Goal: Task Accomplishment & Management: Use online tool/utility

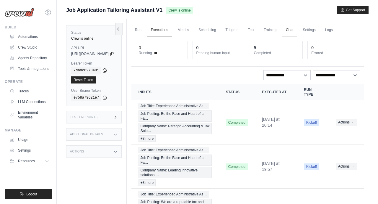
click at [297, 30] on link "Chat" at bounding box center [290, 30] width 14 height 12
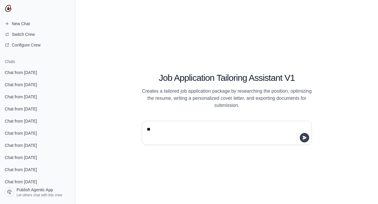
type textarea "**"
click at [309, 138] on button "submit" at bounding box center [304, 137] width 9 height 9
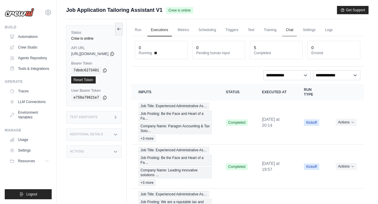
click at [297, 30] on link "Chat" at bounding box center [290, 30] width 14 height 12
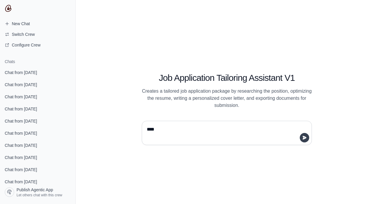
type textarea "****"
click at [305, 137] on icon "submit" at bounding box center [305, 138] width 4 height 4
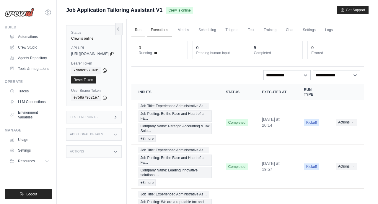
click at [145, 35] on link "Run" at bounding box center [139, 30] width 14 height 12
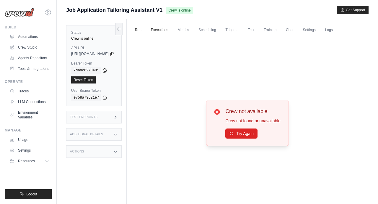
click at [172, 32] on link "Executions" at bounding box center [160, 30] width 25 height 12
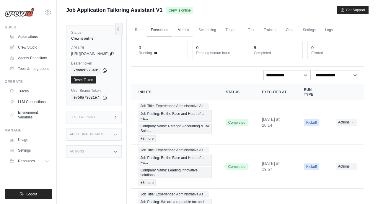
click at [193, 28] on link "Metrics" at bounding box center [183, 30] width 19 height 12
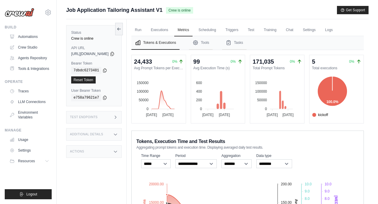
click at [270, 137] on div "Tokens, Execution Time and Test Results Aggregating prompt tokens and execution…" at bounding box center [248, 143] width 223 height 13
click at [220, 31] on link "Scheduling" at bounding box center [207, 30] width 25 height 12
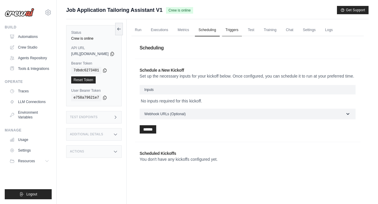
click at [242, 32] on link "Triggers" at bounding box center [232, 30] width 20 height 12
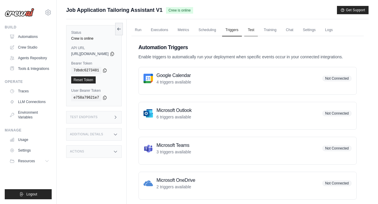
click at [258, 32] on link "Test" at bounding box center [251, 30] width 14 height 12
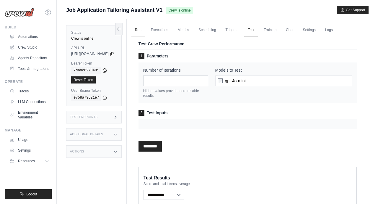
click at [145, 30] on link "Run" at bounding box center [139, 30] width 14 height 12
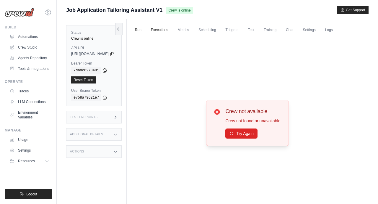
click at [172, 26] on link "Executions" at bounding box center [160, 30] width 25 height 12
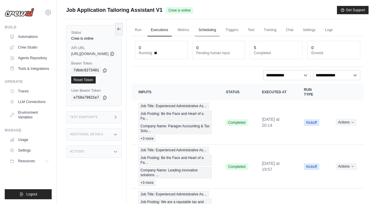
click at [220, 28] on link "Scheduling" at bounding box center [207, 30] width 25 height 12
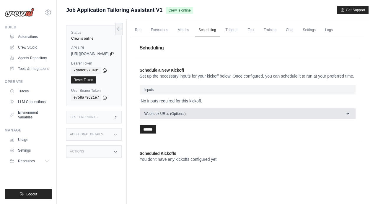
click at [206, 117] on button "Webhook URLs (Optional)" at bounding box center [248, 113] width 216 height 11
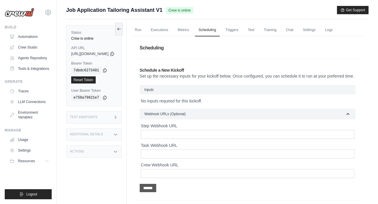
click at [156, 192] on input "******" at bounding box center [148, 188] width 17 height 8
click at [145, 31] on link "Run" at bounding box center [139, 30] width 14 height 12
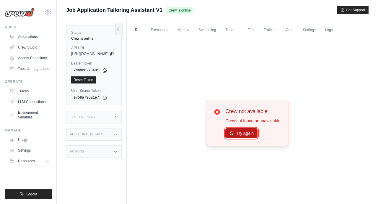
click at [251, 134] on button "Try Again" at bounding box center [242, 133] width 32 height 10
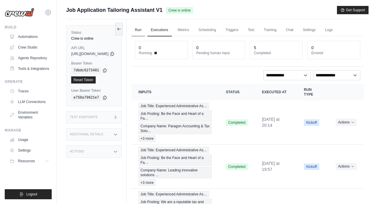
click at [145, 32] on link "Run" at bounding box center [139, 30] width 14 height 12
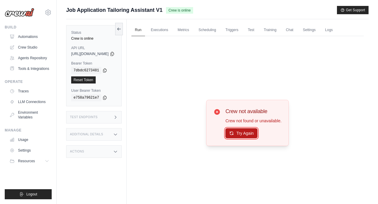
click at [256, 133] on button "Try Again" at bounding box center [242, 133] width 32 height 10
click at [32, 51] on link "Crew Studio" at bounding box center [30, 47] width 45 height 9
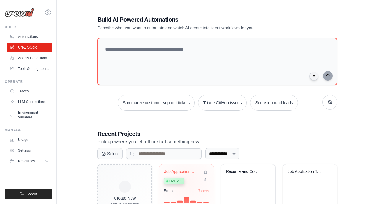
click at [187, 182] on div "Live v10" at bounding box center [182, 180] width 36 height 8
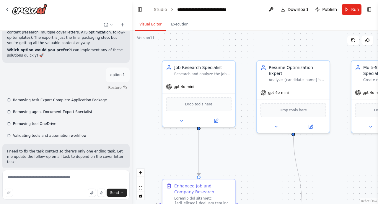
scroll to position [11553, 0]
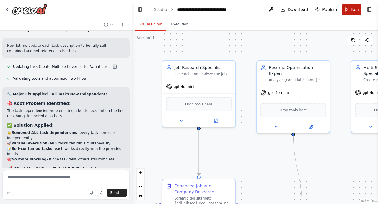
click at [350, 11] on button "Run" at bounding box center [352, 9] width 20 height 11
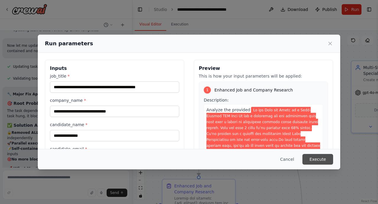
click at [323, 163] on button "Execute" at bounding box center [318, 159] width 31 height 11
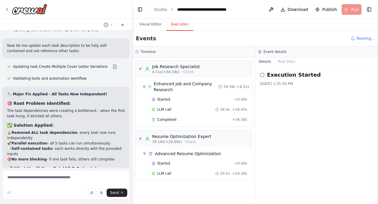
scroll to position [14, 0]
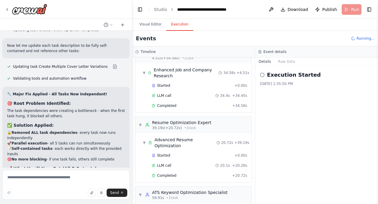
drag, startPoint x: 253, startPoint y: 144, endPoint x: 258, endPoint y: 186, distance: 42.0
click at [259, 186] on div "Timeline ▼ Job Research Specialist 4.51s (+34.58s) • 1 task ▼ Enhanced Job and …" at bounding box center [255, 124] width 246 height 157
click at [282, 128] on div "Execution Started 10/3/2025, 1:35:50 PM" at bounding box center [316, 135] width 123 height 138
click at [327, 8] on span "Publish" at bounding box center [329, 10] width 15 height 6
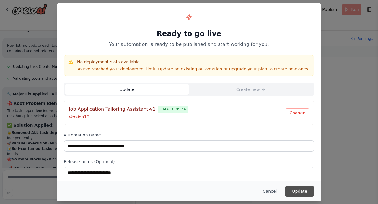
click at [302, 192] on button "Update" at bounding box center [299, 191] width 29 height 11
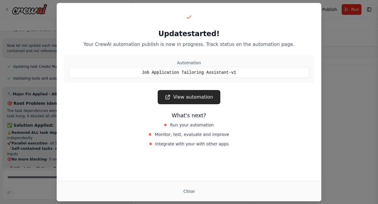
scroll to position [11601, 0]
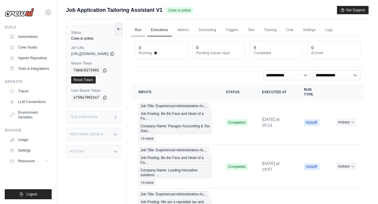
click at [145, 29] on link "Run" at bounding box center [139, 30] width 14 height 12
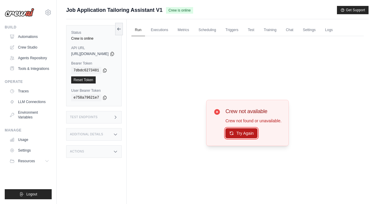
click at [253, 131] on button "Try Again" at bounding box center [242, 133] width 32 height 10
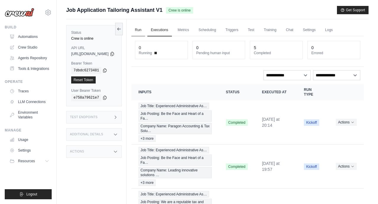
click at [145, 30] on link "Run" at bounding box center [139, 30] width 14 height 12
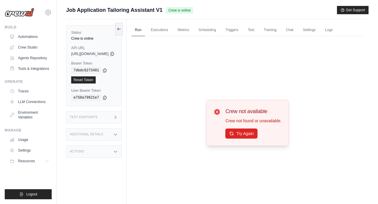
click at [209, 95] on div "Crew not available Crew not found or unavailable. Try Again" at bounding box center [248, 122] width 233 height 173
click at [145, 32] on link "Run" at bounding box center [139, 30] width 14 height 12
click at [172, 33] on link "Executions" at bounding box center [160, 30] width 25 height 12
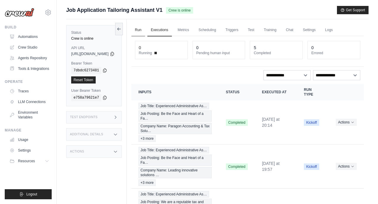
click at [145, 31] on link "Run" at bounding box center [139, 30] width 14 height 12
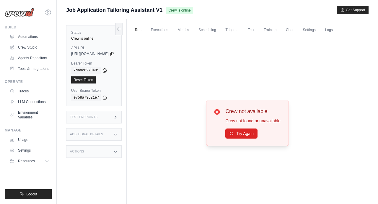
click at [242, 138] on div "Try Again" at bounding box center [254, 133] width 56 height 10
